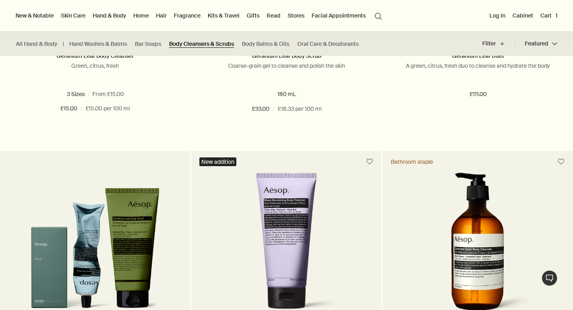
scroll to position [281, 0]
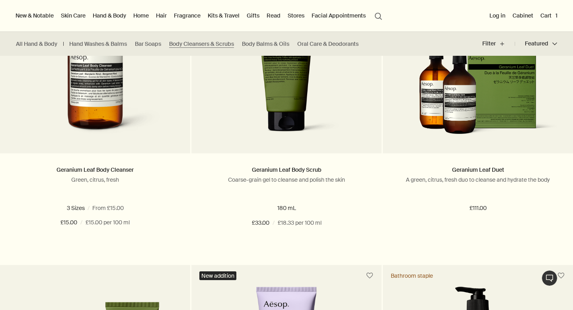
click at [104, 16] on link "Hand & Body" at bounding box center [109, 15] width 37 height 10
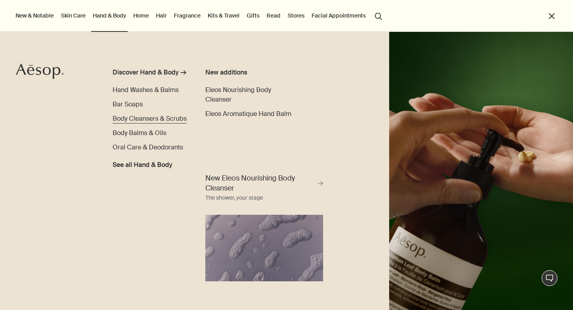
click at [154, 118] on span "Body Cleansers & Scrubs" at bounding box center [150, 118] width 74 height 8
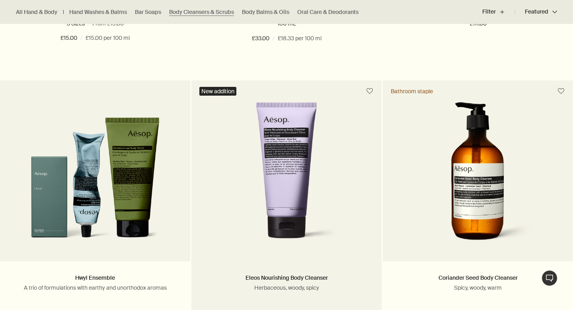
scroll to position [466, 0]
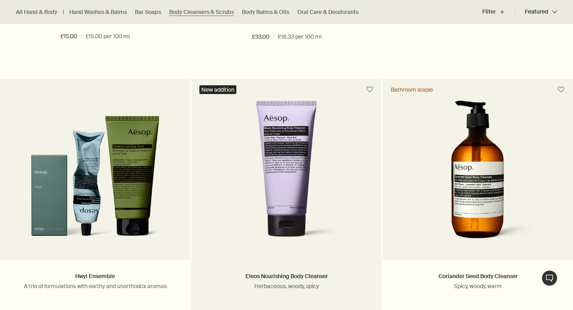
click at [297, 157] on img at bounding box center [286, 173] width 128 height 147
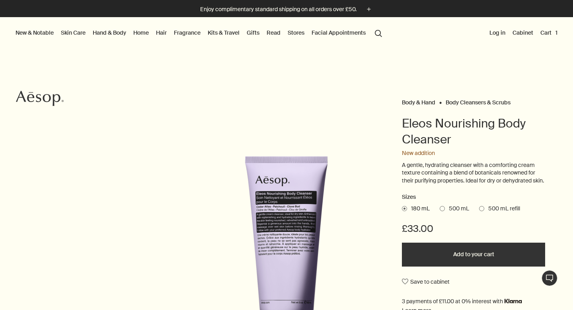
click at [443, 211] on span at bounding box center [442, 208] width 5 height 5
click at [440, 210] on input "500 mL" at bounding box center [440, 207] width 0 height 5
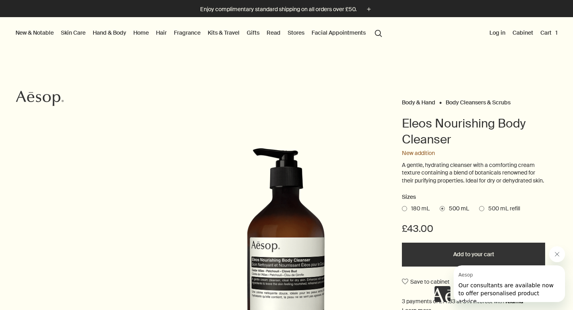
click at [406, 211] on span at bounding box center [404, 208] width 5 height 5
click at [402, 210] on input "180 mL" at bounding box center [402, 207] width 0 height 5
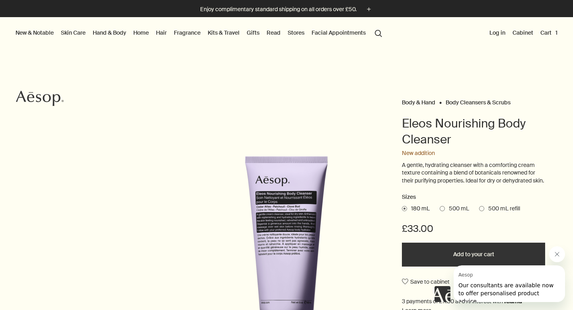
click at [483, 211] on span at bounding box center [481, 208] width 5 height 5
click at [479, 210] on input "500 mL refill" at bounding box center [479, 207] width 0 height 5
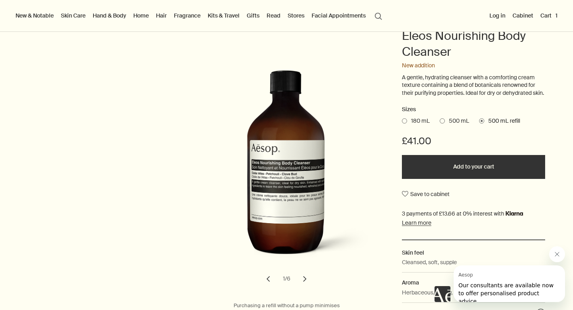
scroll to position [95, 0]
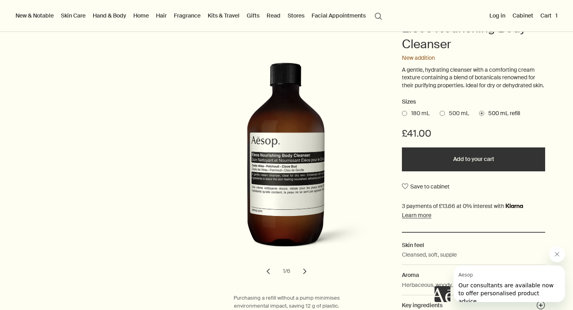
click at [442, 116] on span at bounding box center [442, 113] width 5 height 5
click at [440, 115] on input "500 mL" at bounding box center [440, 111] width 0 height 5
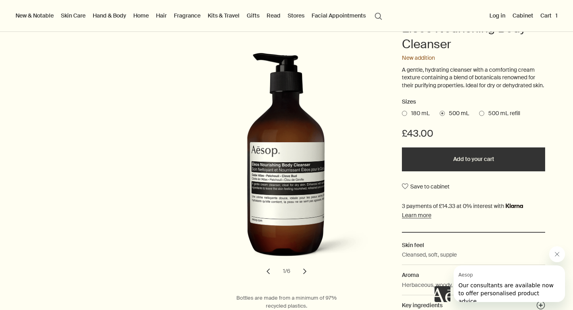
click at [474, 169] on button "Add to your cart" at bounding box center [473, 159] width 143 height 24
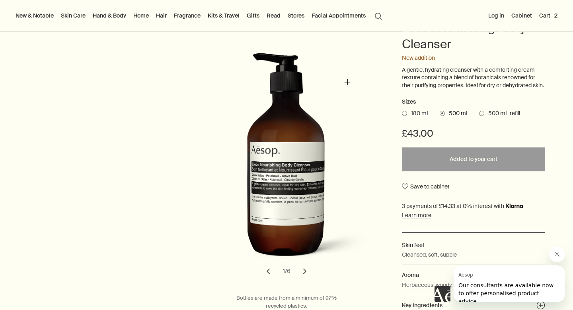
click at [347, 82] on img "Eleos Nourishing Body Cleanser" at bounding box center [298, 161] width 175 height 217
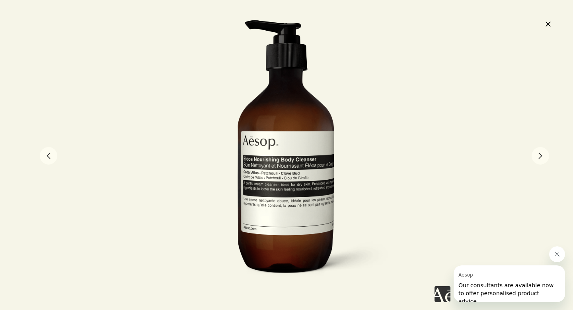
click at [551, 24] on button "close" at bounding box center [548, 24] width 10 height 14
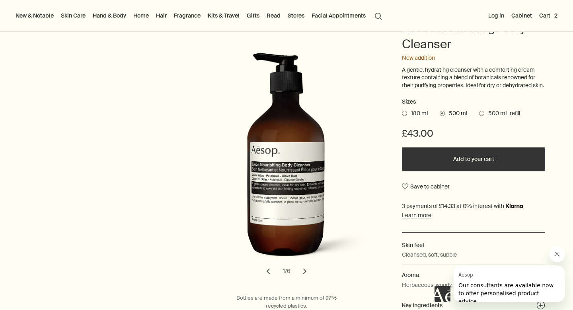
click at [228, 12] on link "Kits & Travel" at bounding box center [223, 15] width 35 height 10
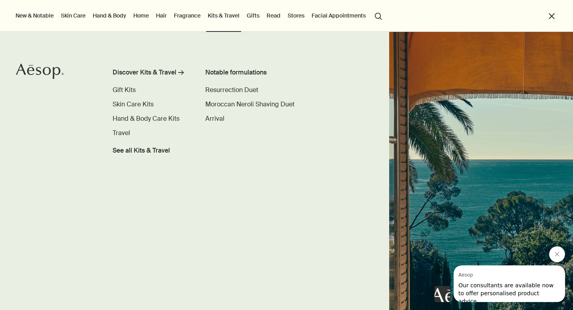
click at [74, 15] on link "Skin Care" at bounding box center [73, 15] width 28 height 10
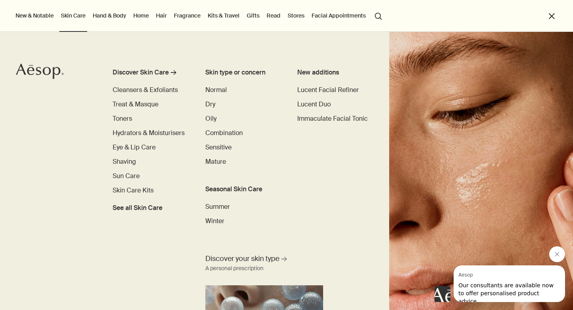
click at [103, 14] on link "Hand & Body" at bounding box center [109, 15] width 37 height 10
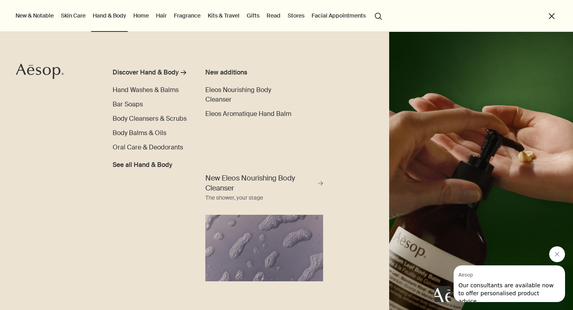
click at [377, 16] on button "search Search" at bounding box center [378, 15] width 14 height 15
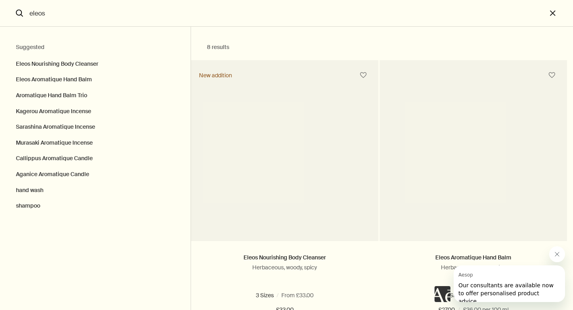
type input "eleos"
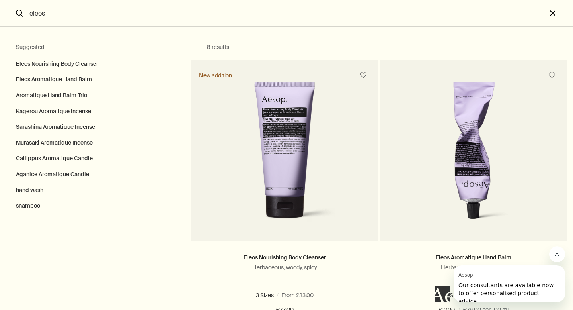
click at [555, 14] on button "close" at bounding box center [560, 13] width 26 height 27
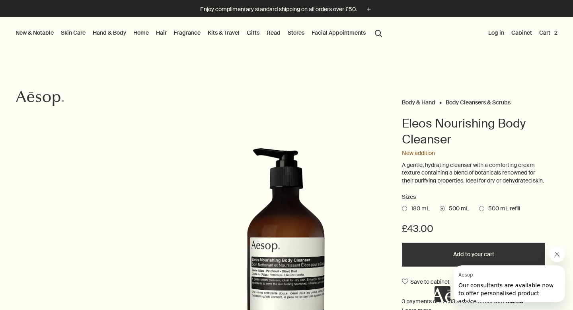
click at [546, 35] on button "Cart 2" at bounding box center [548, 32] width 21 height 10
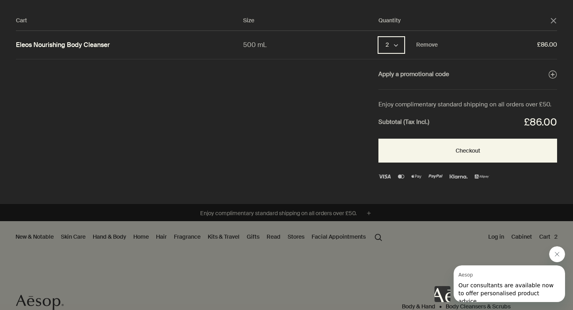
click at [397, 46] on icon "chevron" at bounding box center [396, 45] width 4 height 4
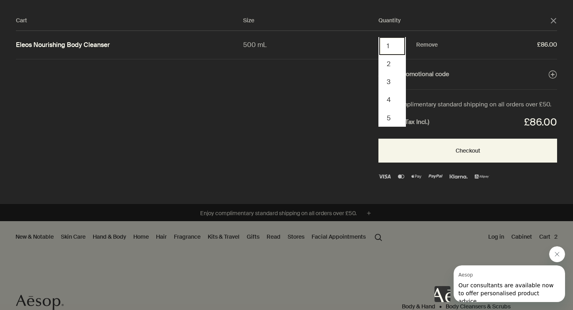
click at [390, 45] on button "1" at bounding box center [392, 46] width 26 height 18
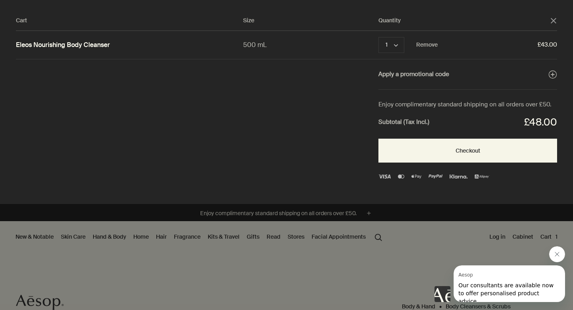
click at [555, 254] on icon "Close message from Aesop" at bounding box center [557, 254] width 6 height 6
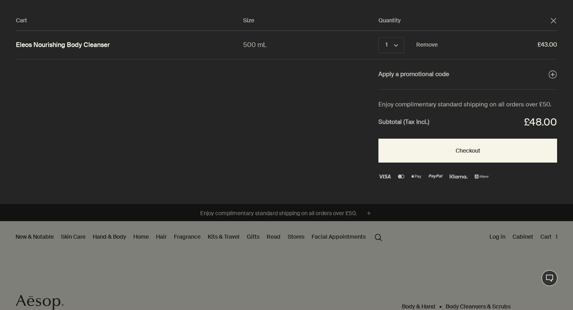
click at [230, 268] on div "Cart" at bounding box center [286, 155] width 573 height 310
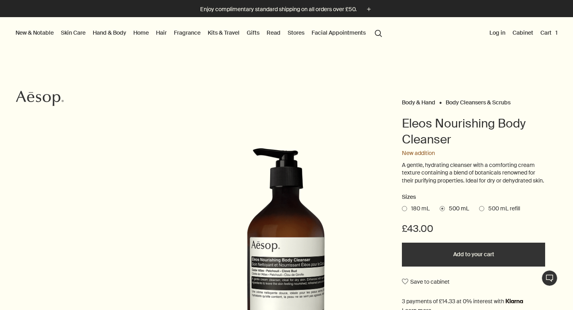
click at [221, 33] on link "Kits & Travel" at bounding box center [223, 32] width 35 height 10
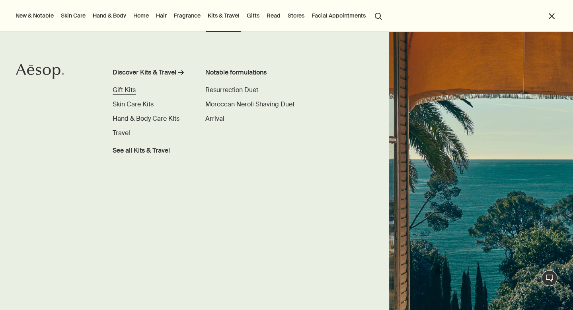
click at [124, 91] on span "Gift Kits" at bounding box center [124, 90] width 23 height 8
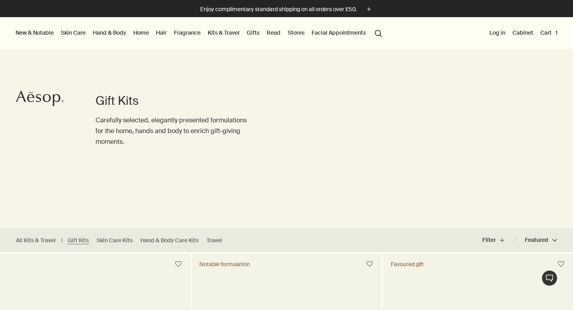
click at [228, 30] on link "Kits & Travel" at bounding box center [223, 32] width 35 height 10
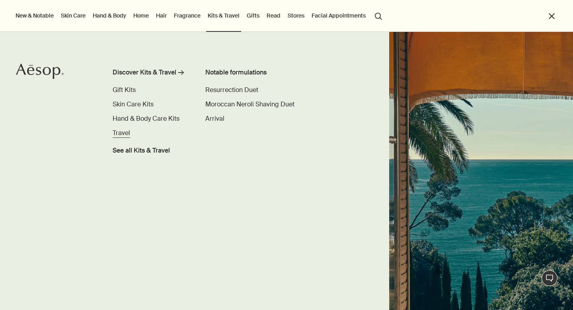
click at [122, 134] on span "Travel" at bounding box center [122, 133] width 18 height 8
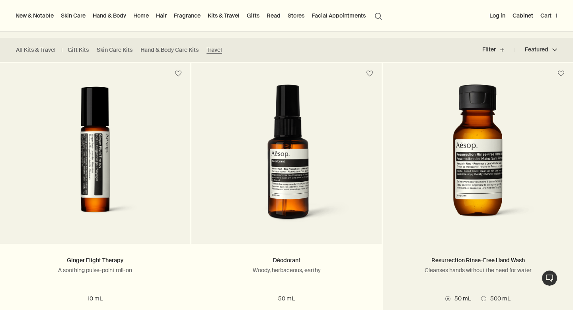
scroll to position [191, 0]
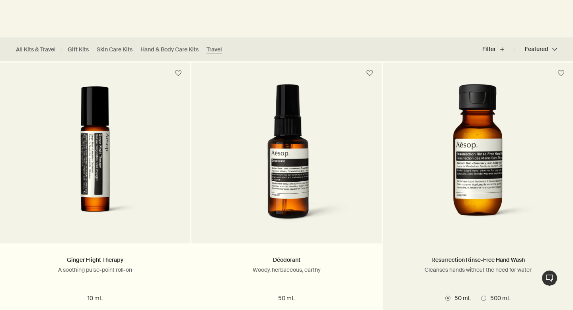
click at [489, 129] on img at bounding box center [477, 157] width 151 height 147
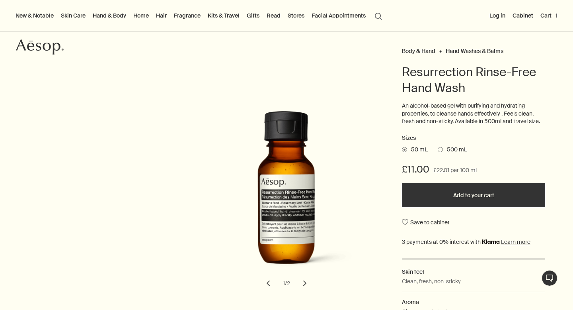
scroll to position [53, 0]
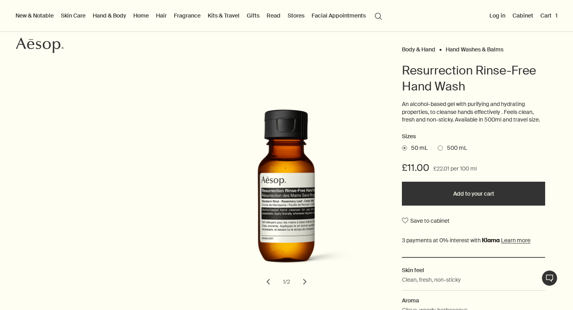
click at [453, 193] on button "Add to your cart" at bounding box center [473, 193] width 143 height 24
click at [306, 281] on button "chevron" at bounding box center [305, 282] width 18 height 18
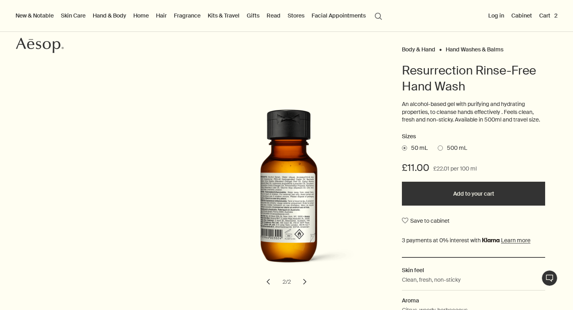
click at [441, 147] on span at bounding box center [440, 147] width 5 height 5
click at [438, 147] on input "500 mL" at bounding box center [438, 146] width 0 height 5
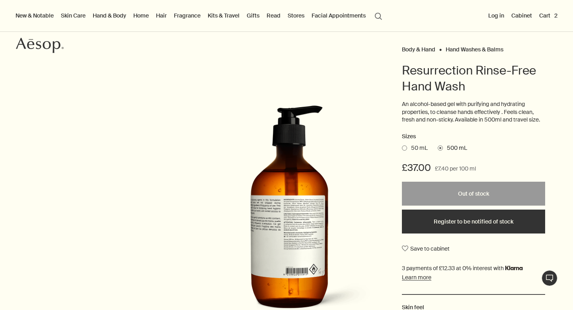
click at [402, 147] on span at bounding box center [404, 147] width 5 height 5
click at [402, 147] on input "50 mL" at bounding box center [402, 146] width 0 height 5
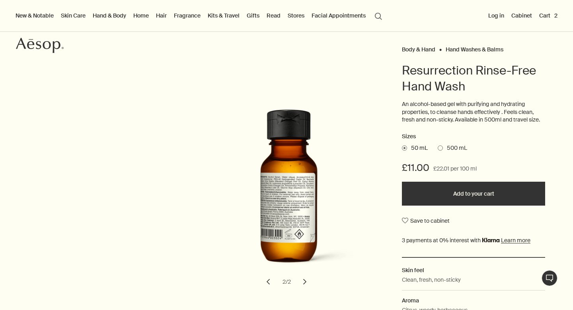
click at [545, 16] on button "Cart 2" at bounding box center [548, 15] width 21 height 10
